Goal: Information Seeking & Learning: Compare options

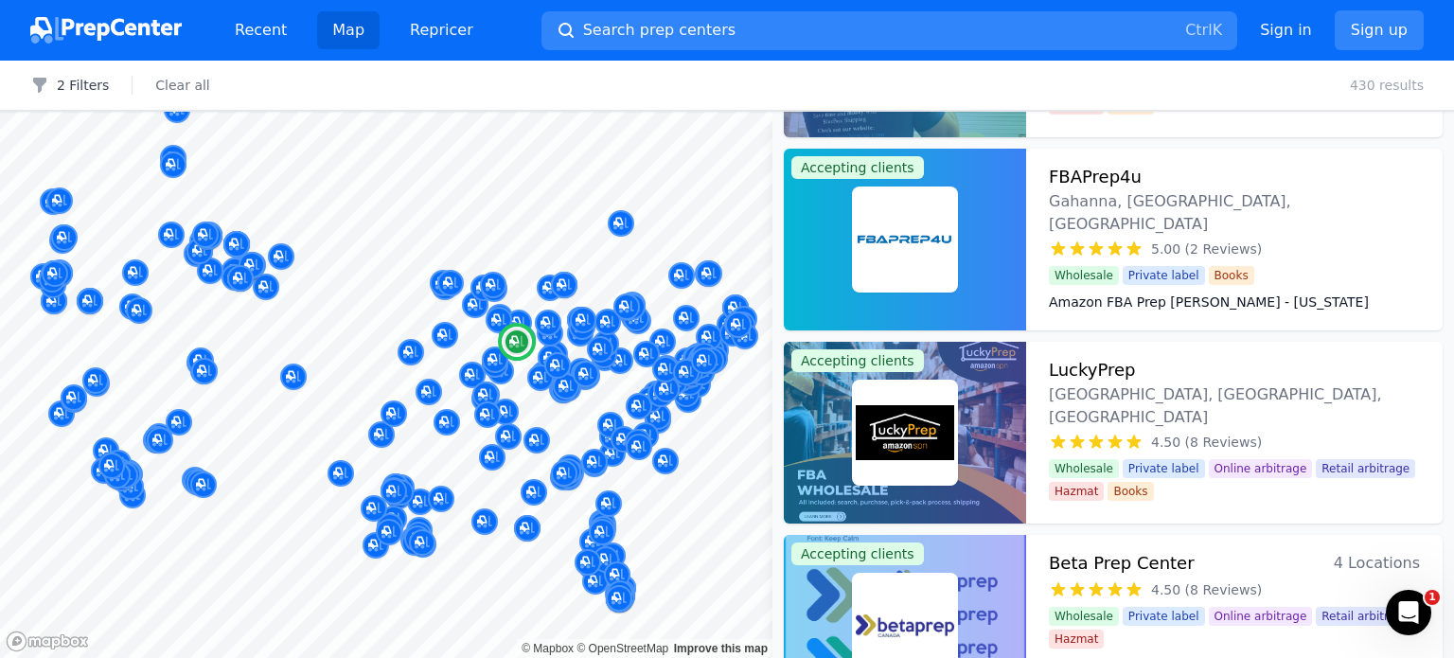
scroll to position [19688, 0]
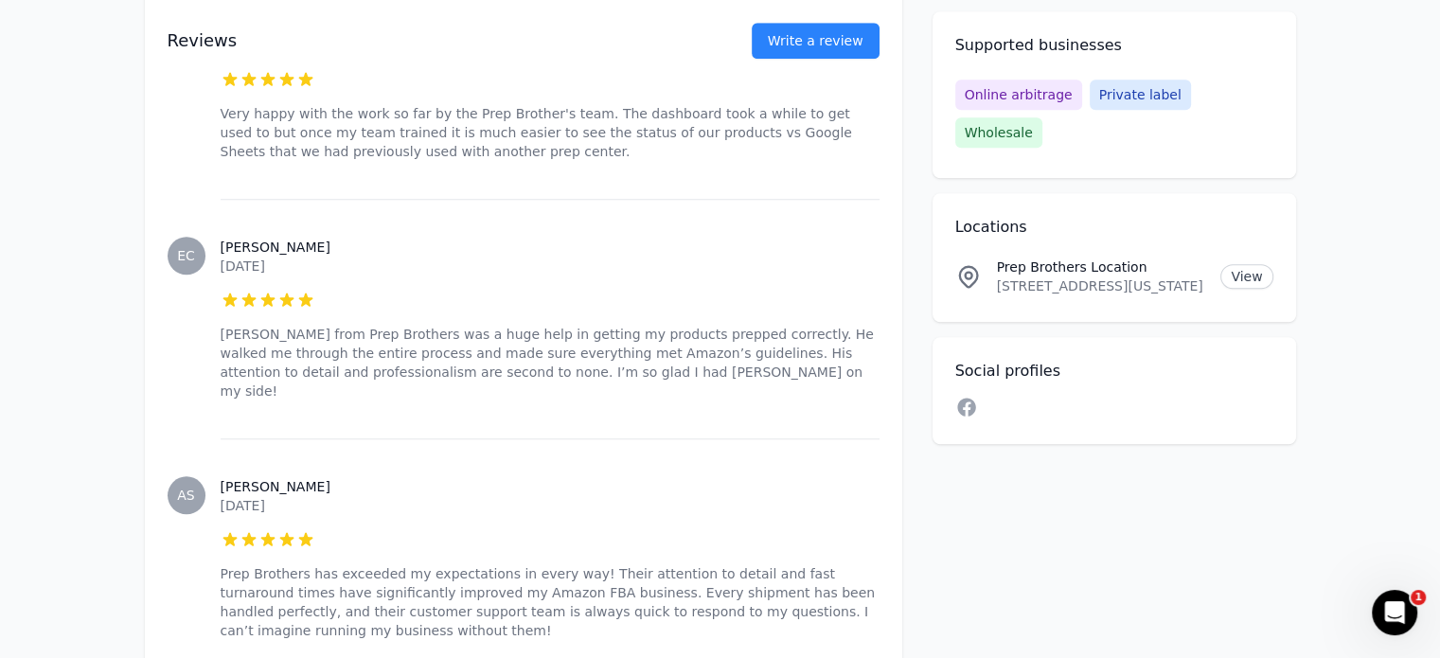
scroll to position [1609, 0]
